Goal: Information Seeking & Learning: Understand process/instructions

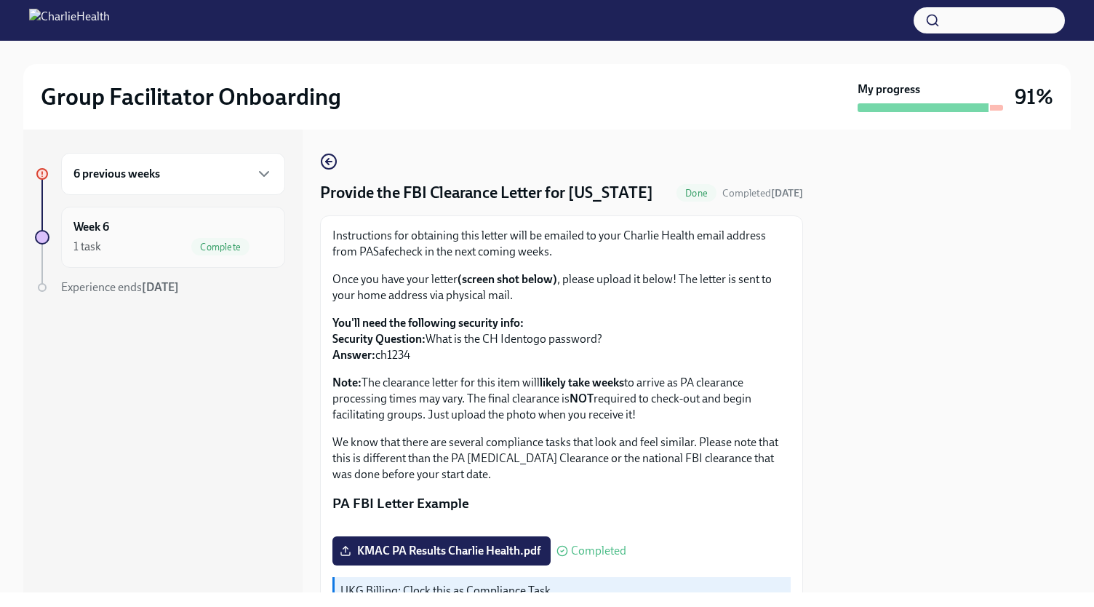
click at [164, 230] on div "Week 6 1 task Complete" at bounding box center [172, 237] width 199 height 36
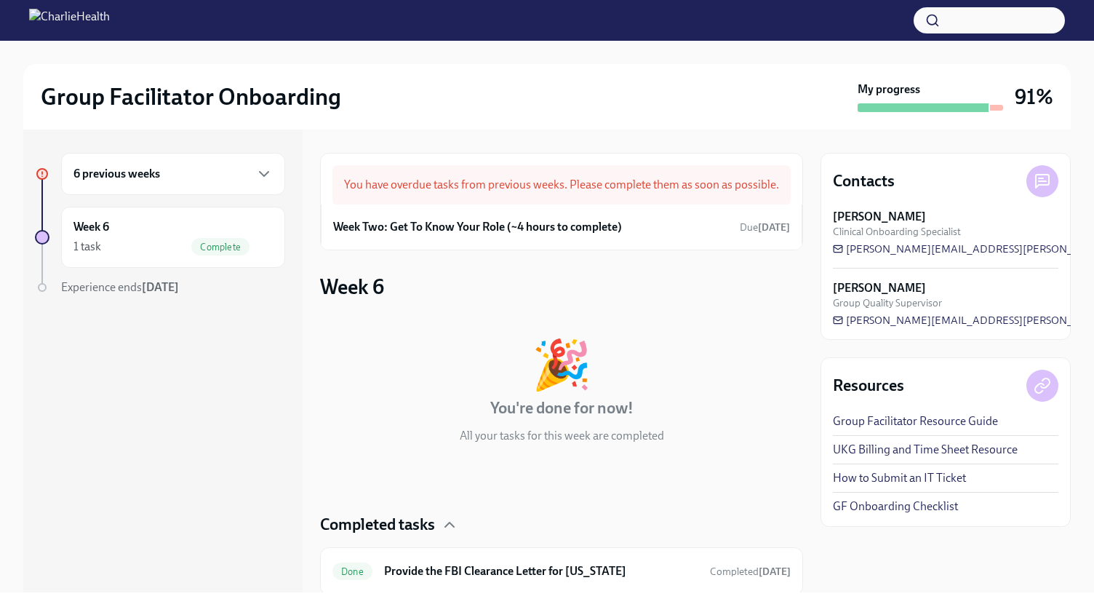
click at [258, 188] on div "6 previous weeks" at bounding box center [173, 174] width 224 height 42
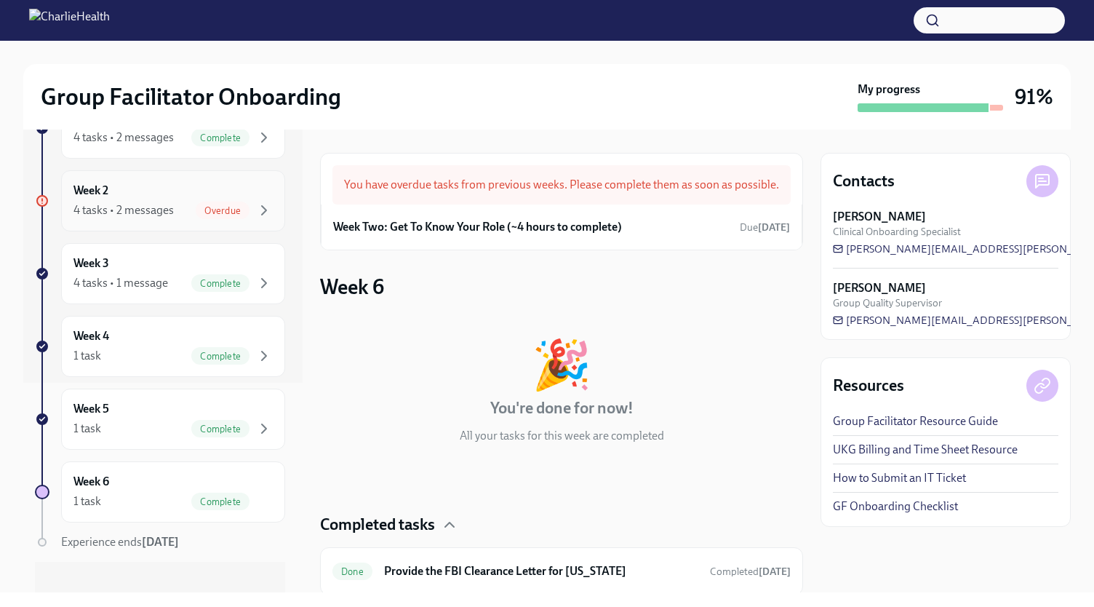
scroll to position [210, 0]
click at [166, 420] on div "1 task Complete" at bounding box center [172, 427] width 199 height 17
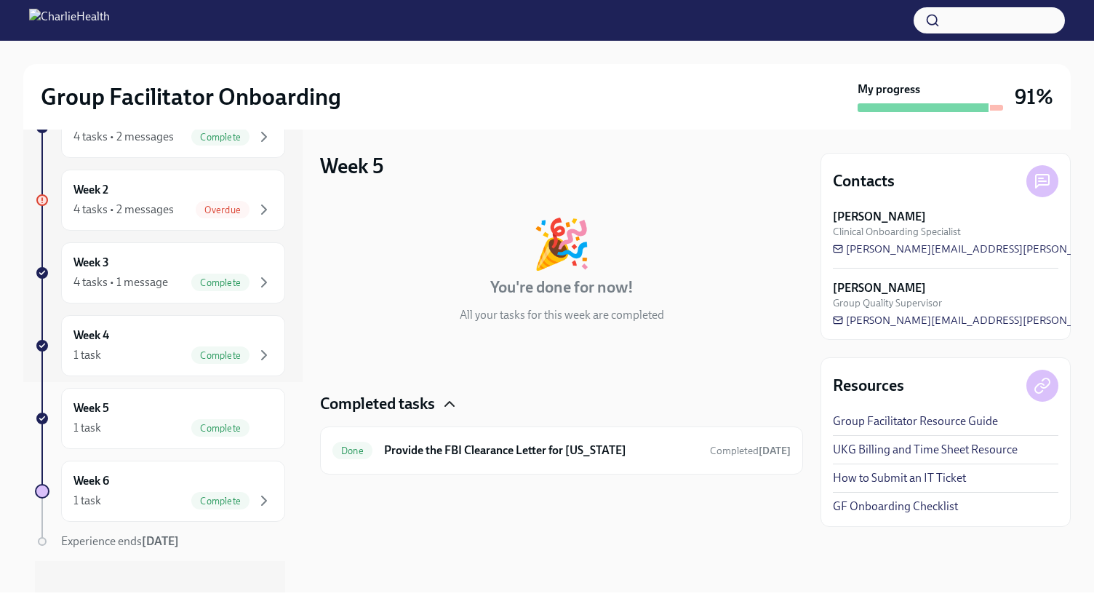
click at [451, 402] on icon "button" at bounding box center [449, 404] width 9 height 4
click at [451, 402] on icon "button" at bounding box center [449, 403] width 17 height 17
click at [466, 434] on div "Done Provide the FBI Clearance Letter for [US_STATE] Completed [DATE]" at bounding box center [561, 450] width 483 height 48
click at [466, 454] on h6 "Provide the FBI Clearance Letter for [US_STATE]" at bounding box center [541, 450] width 314 height 16
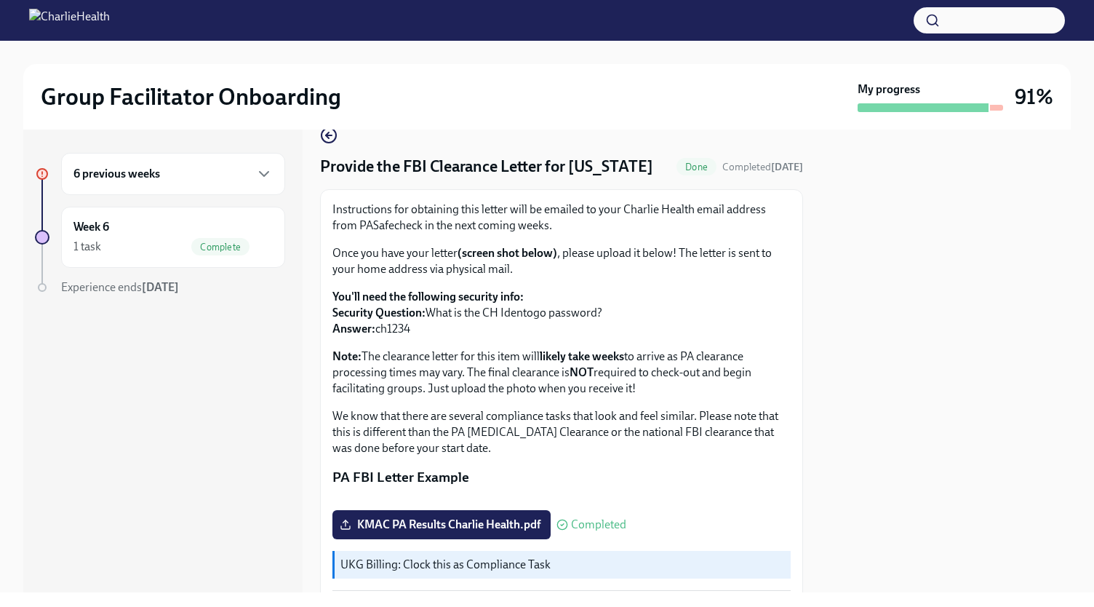
scroll to position [20, 0]
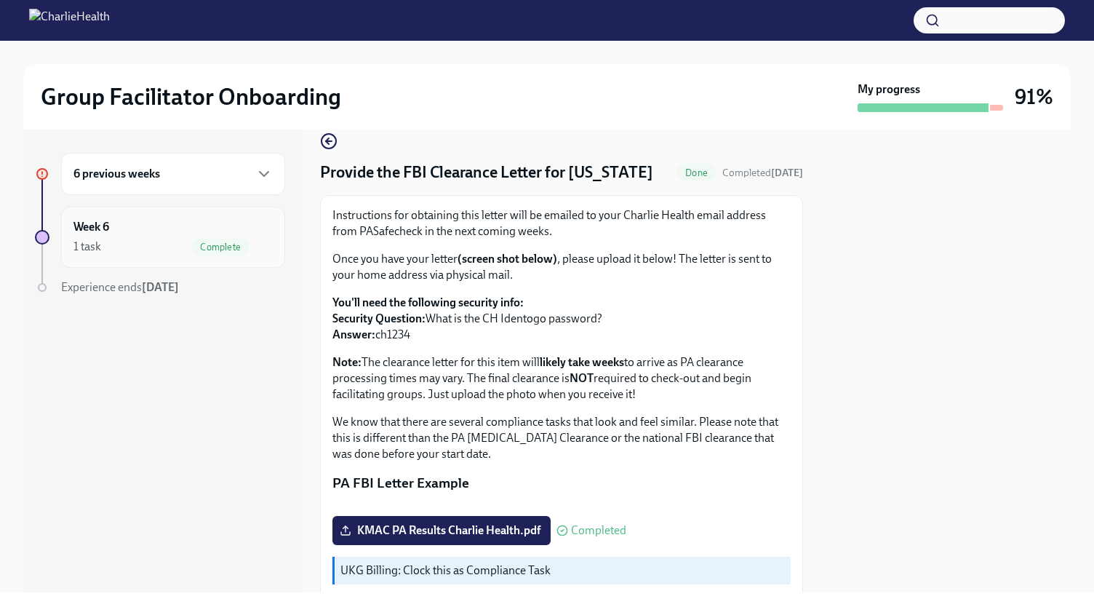
click at [155, 226] on div "Week 6 1 task Complete" at bounding box center [172, 237] width 199 height 36
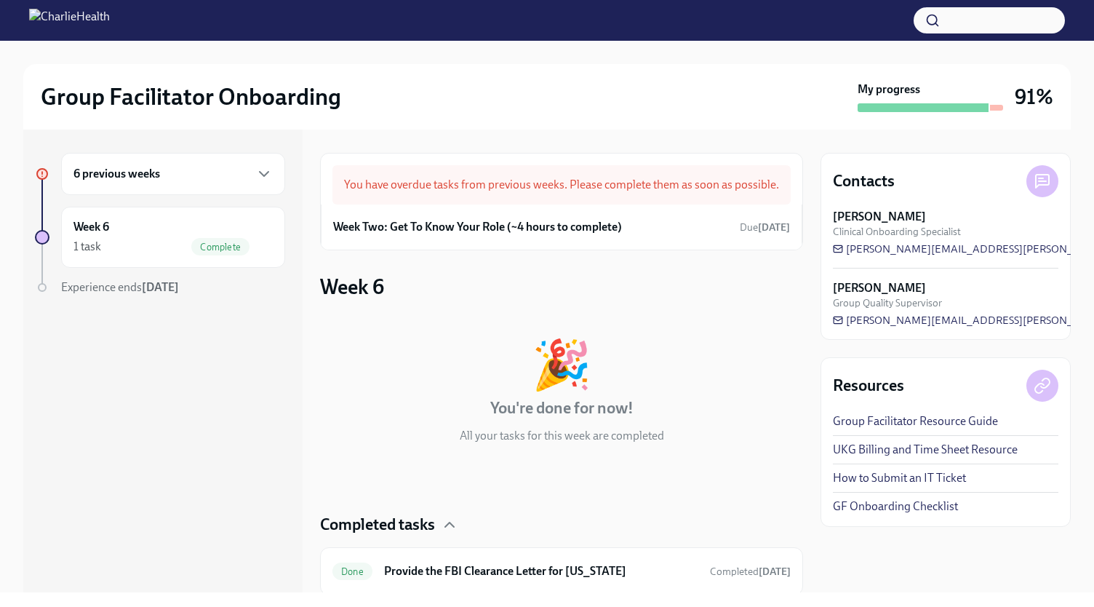
click at [153, 175] on h6 "6 previous weeks" at bounding box center [116, 174] width 87 height 16
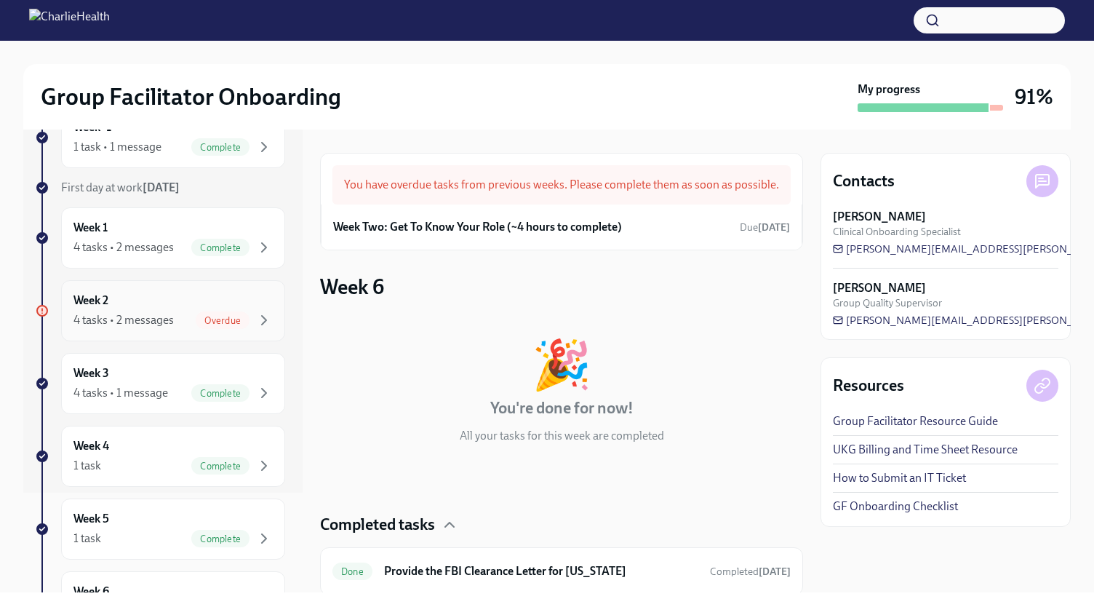
scroll to position [103, 0]
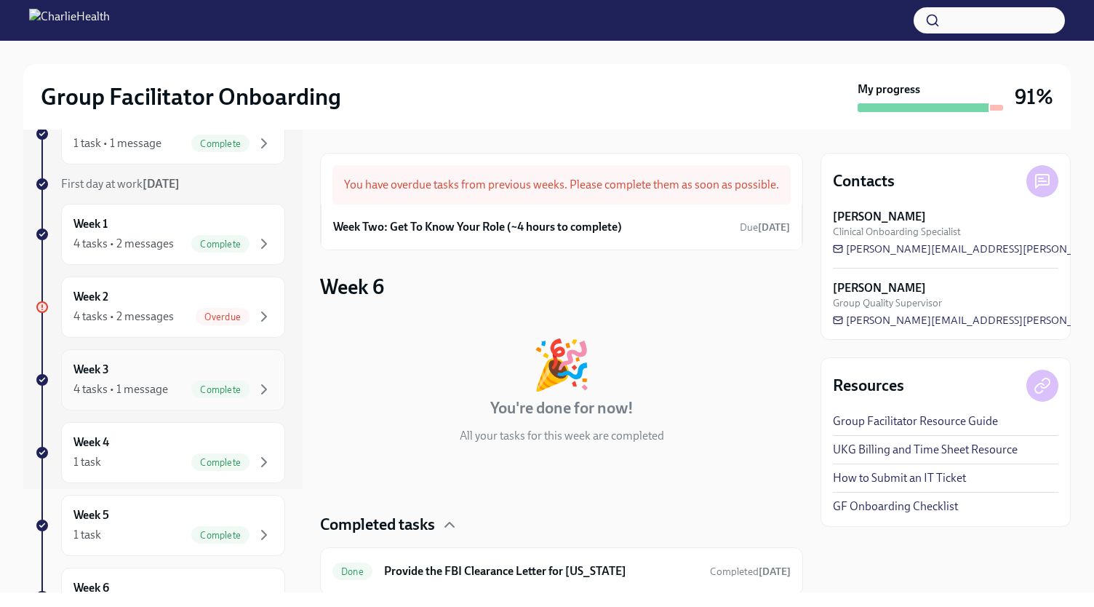
click at [145, 382] on div "4 tasks • 1 message" at bounding box center [120, 389] width 95 height 16
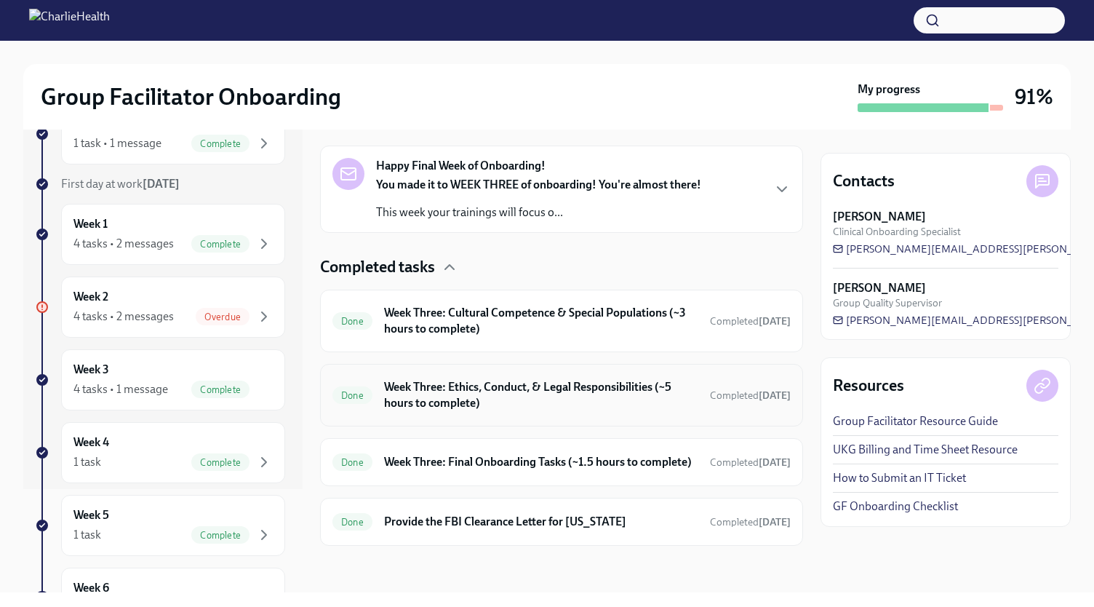
scroll to position [231, 0]
click at [428, 455] on h6 "Week Three: Final Onboarding Tasks (~1.5 hours to complete)" at bounding box center [541, 462] width 314 height 16
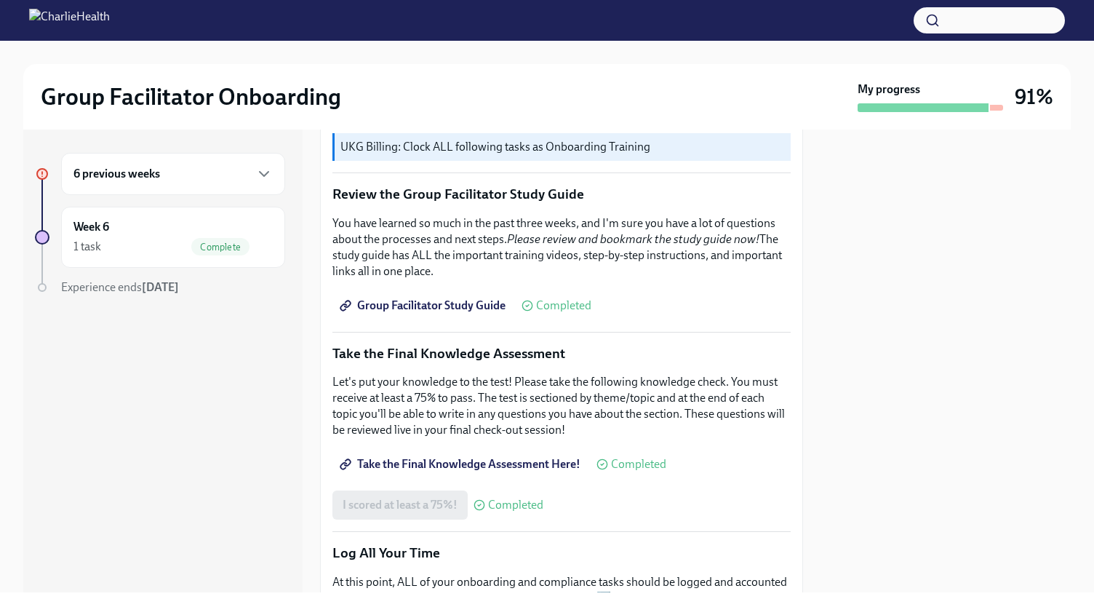
scroll to position [583, 0]
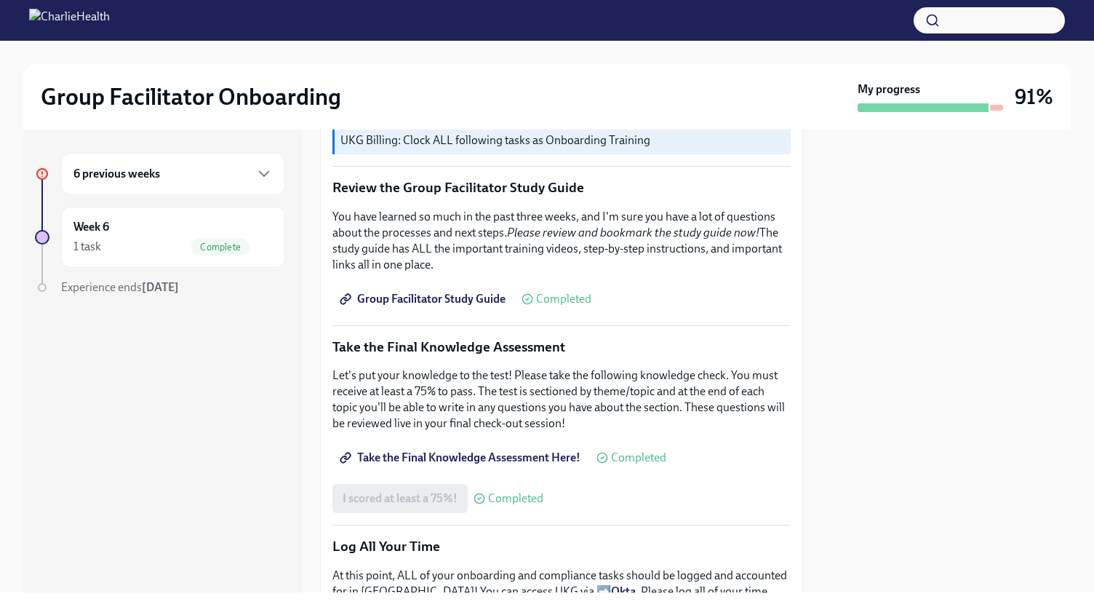
click at [420, 284] on link "Group Facilitator Study Guide" at bounding box center [423, 298] width 183 height 29
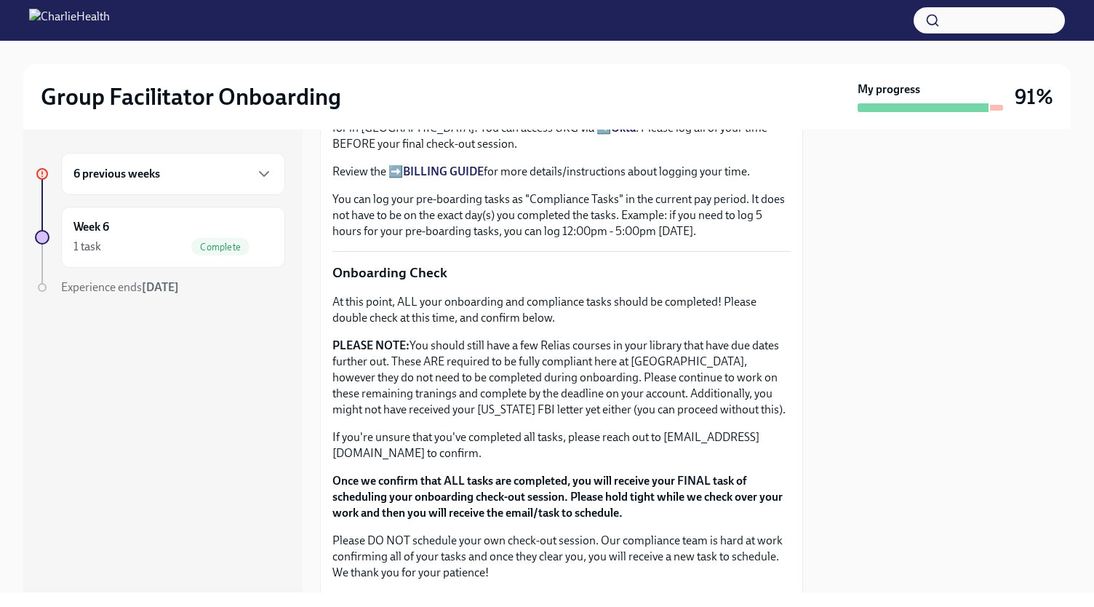
scroll to position [1132, 0]
